Goal: Information Seeking & Learning: Learn about a topic

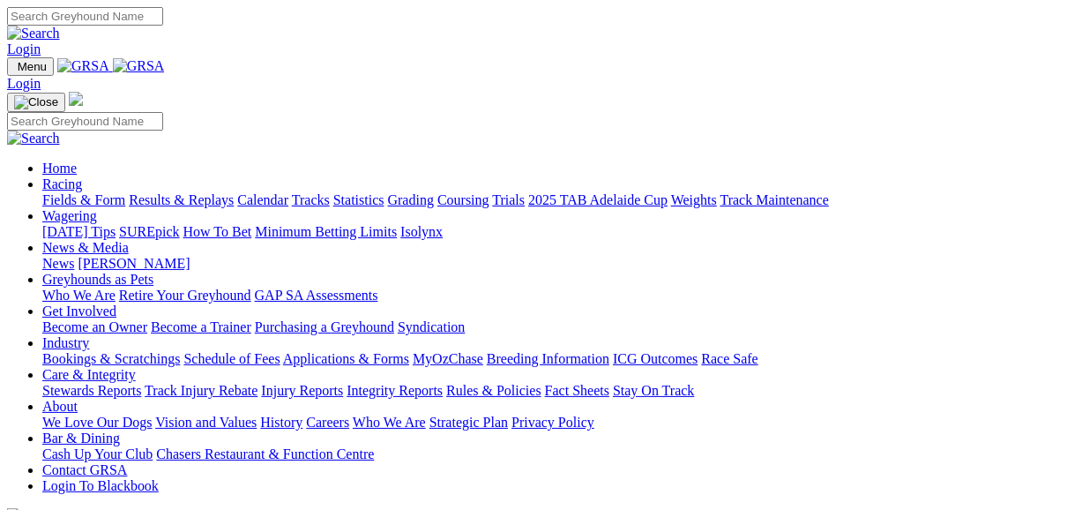
click at [87, 192] on link "Fields & Form" at bounding box center [83, 199] width 83 height 15
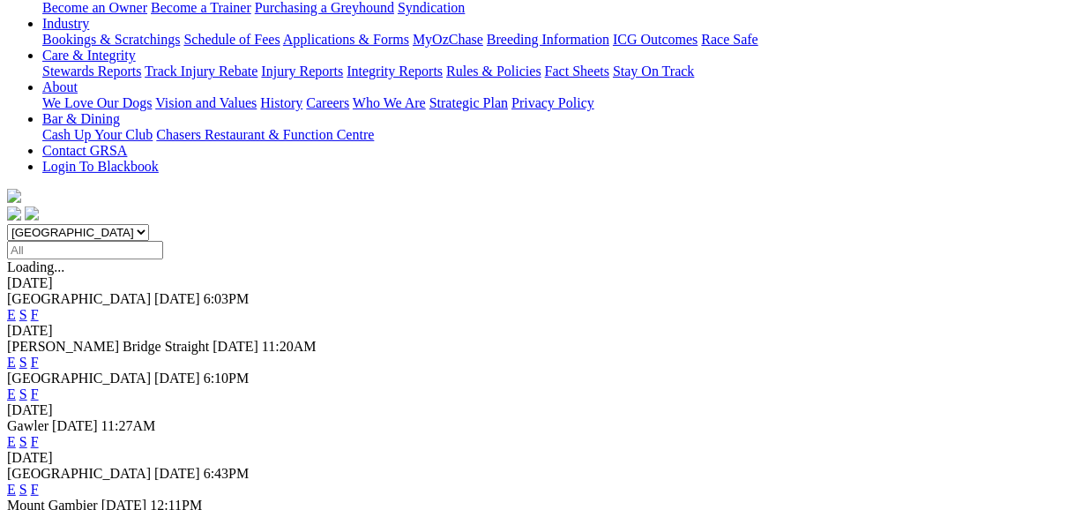
scroll to position [353, 0]
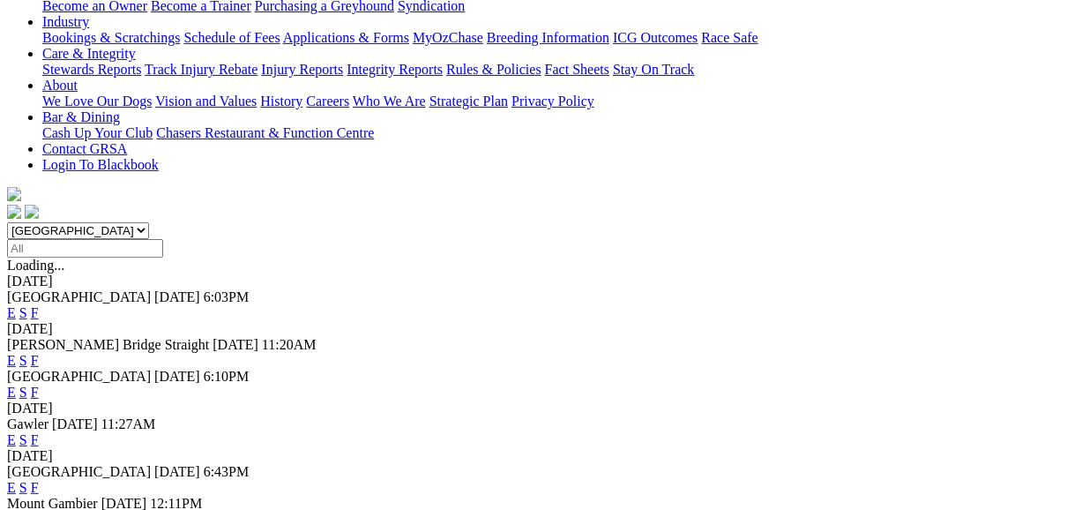
click at [39, 480] on link "F" at bounding box center [35, 487] width 8 height 15
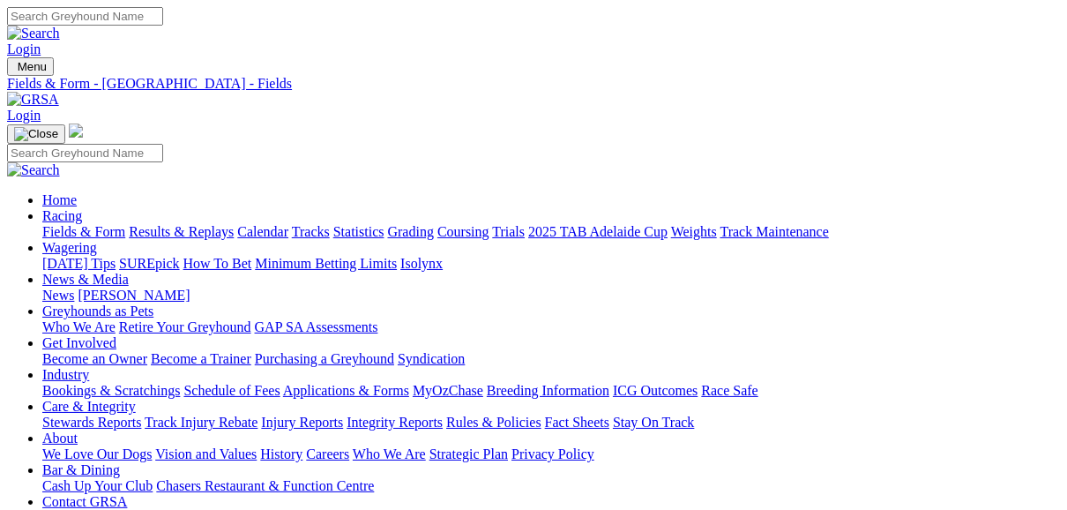
click at [95, 224] on link "Fields & Form" at bounding box center [83, 231] width 83 height 15
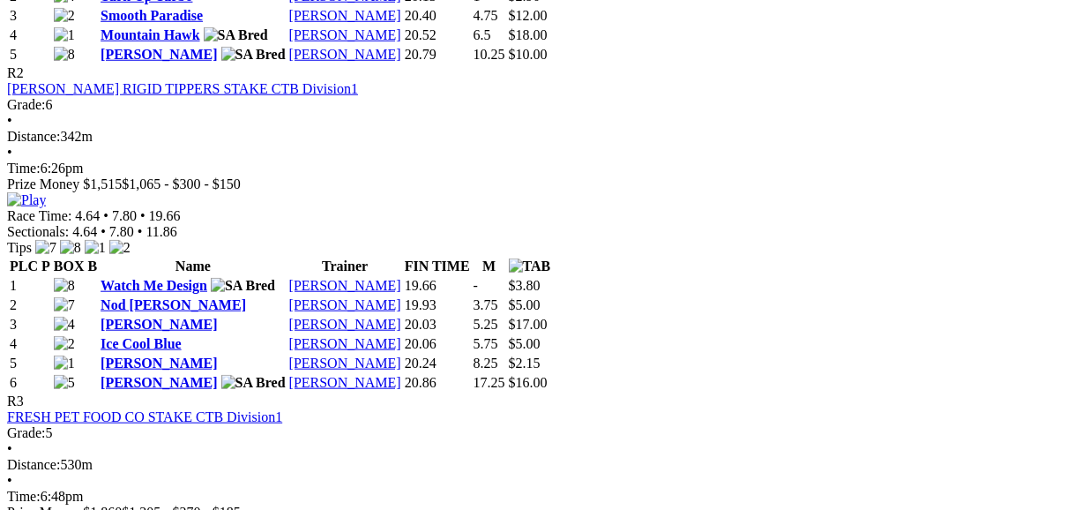
scroll to position [1128, 0]
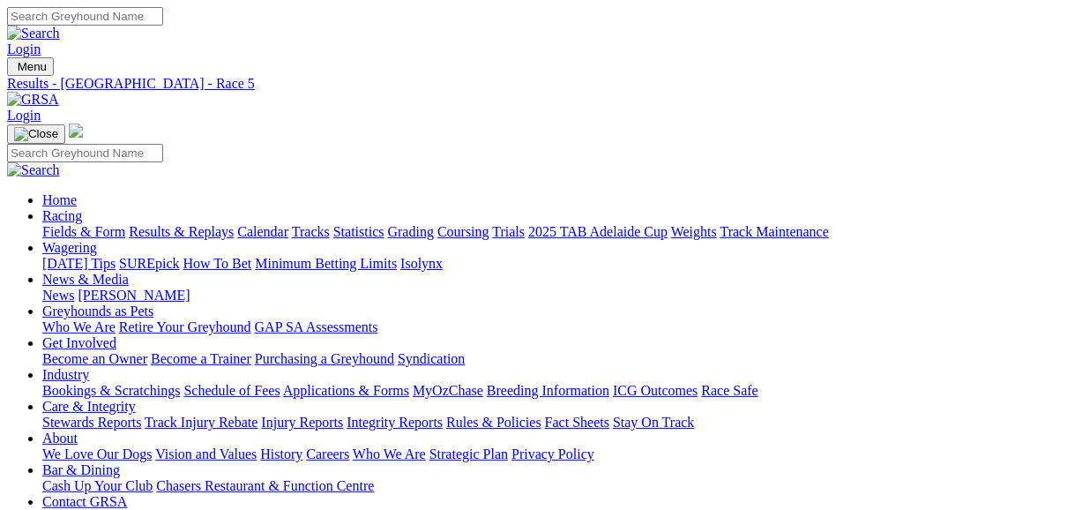
click at [99, 224] on link "Fields & Form" at bounding box center [83, 231] width 83 height 15
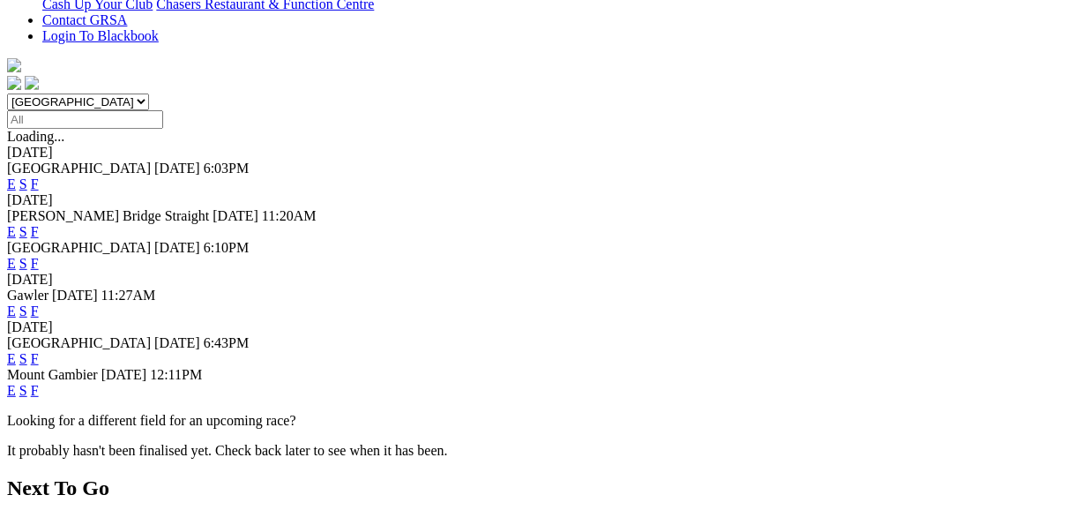
scroll to position [494, 0]
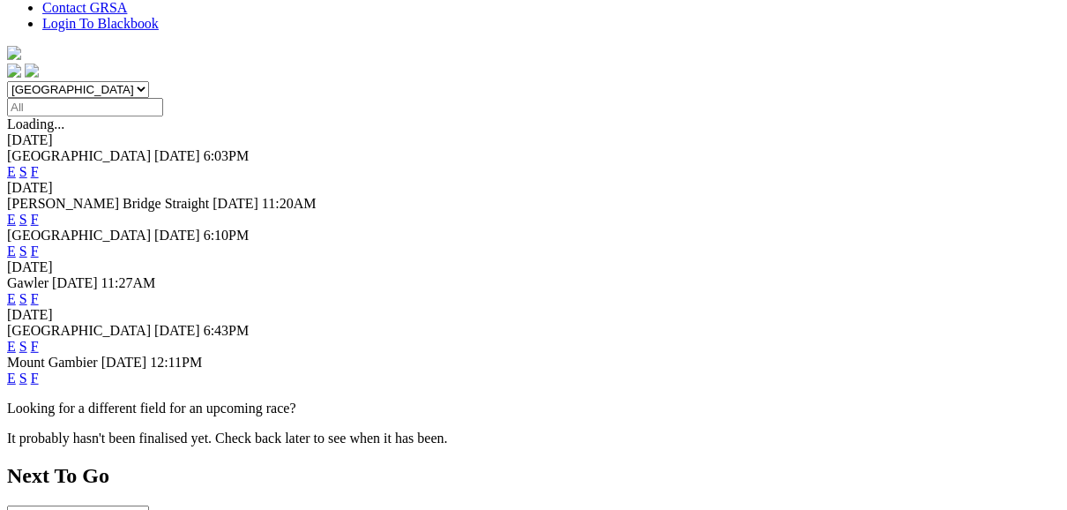
click at [39, 339] on link "F" at bounding box center [35, 346] width 8 height 15
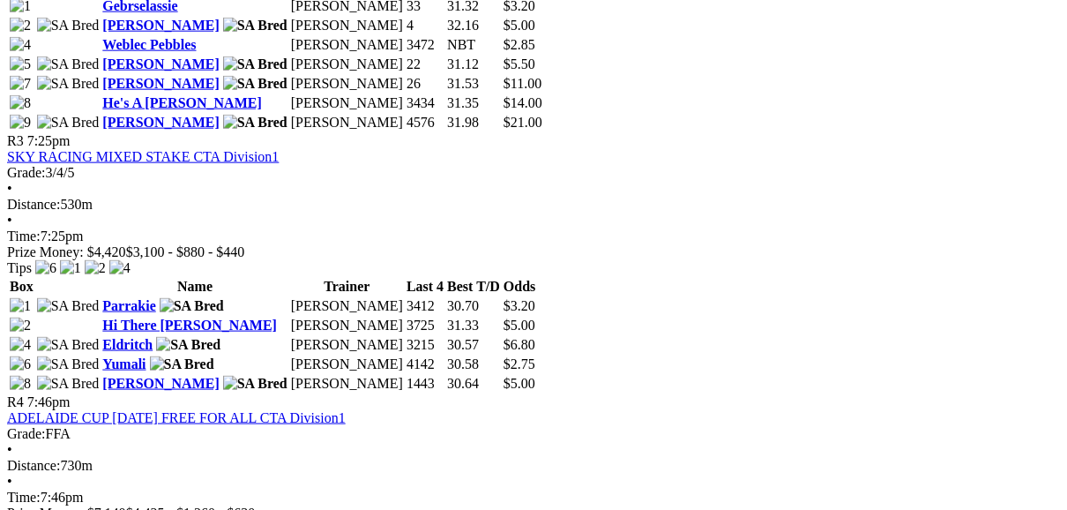
scroll to position [1411, 0]
